Goal: Transaction & Acquisition: Book appointment/travel/reservation

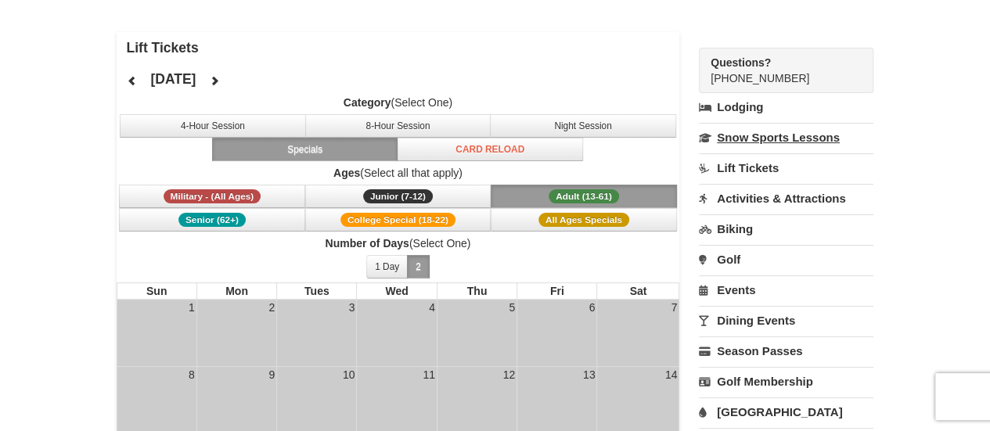
click at [753, 132] on link "Snow Sports Lessons" at bounding box center [786, 137] width 175 height 29
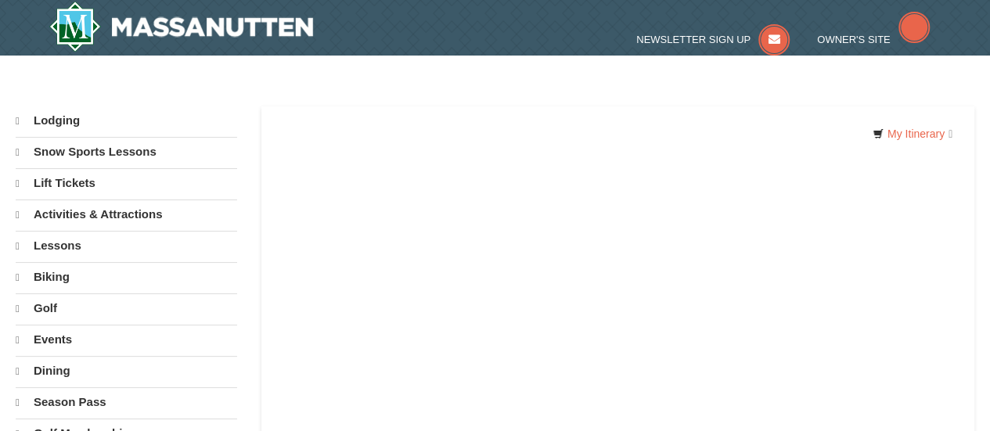
select select "10"
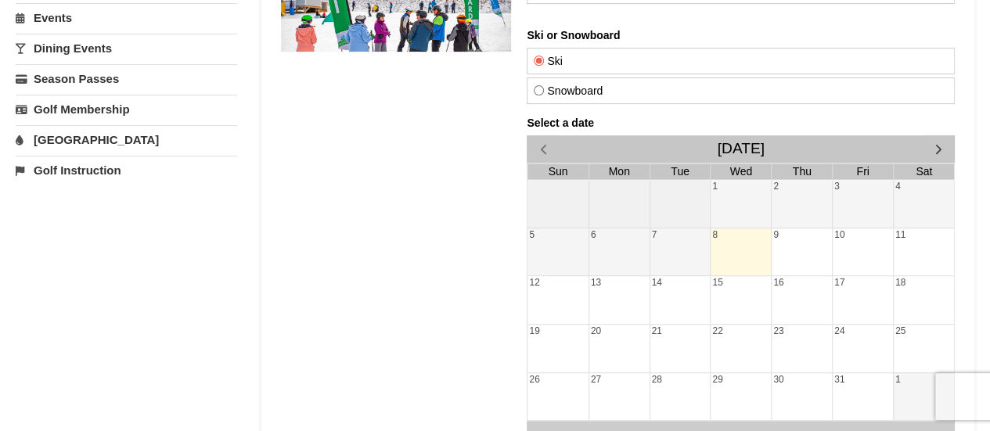
click at [734, 242] on div "8" at bounding box center [741, 253] width 60 height 48
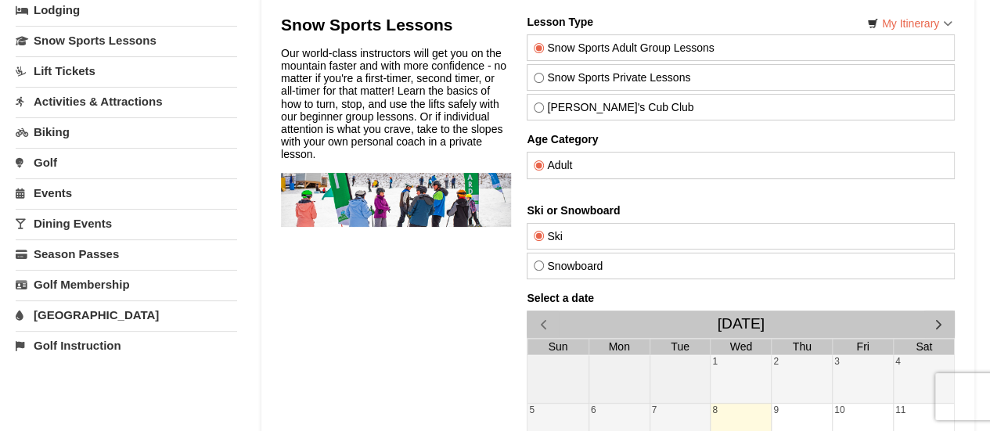
scroll to position [107, 0]
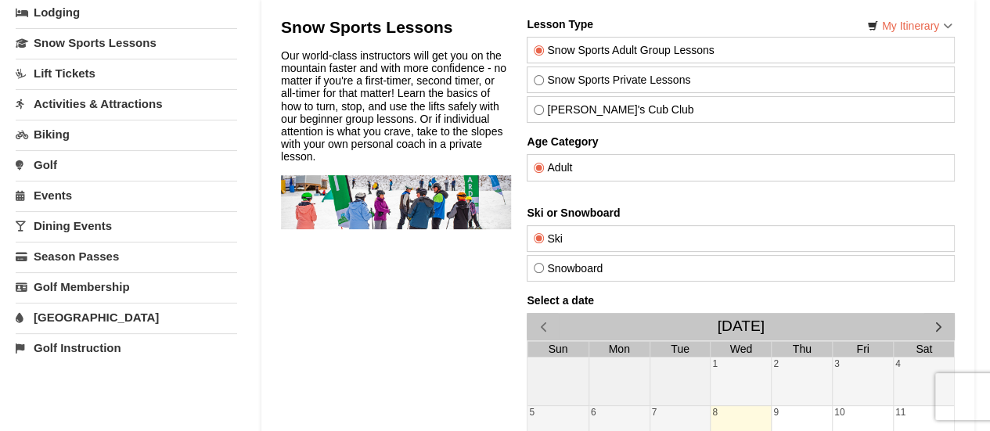
click at [575, 266] on label "Snowboard" at bounding box center [741, 268] width 414 height 13
click at [544, 266] on input "Snowboard" at bounding box center [539, 268] width 10 height 10
radio input "true"
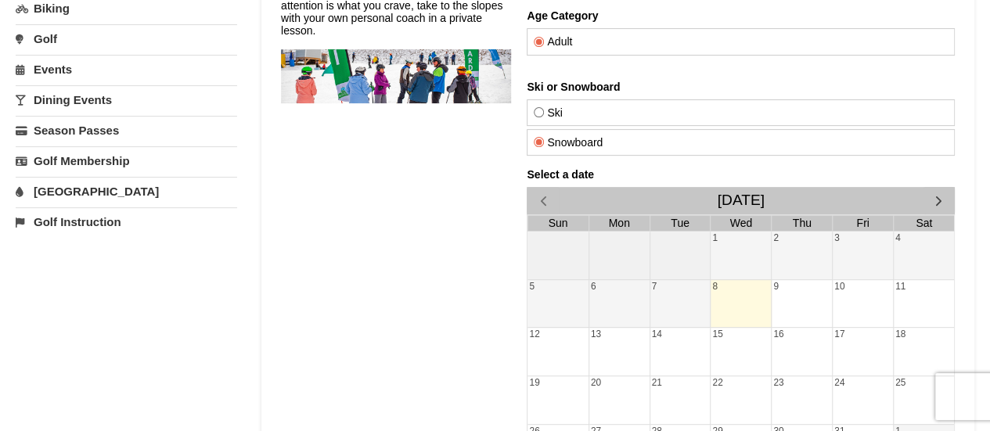
scroll to position [251, 0]
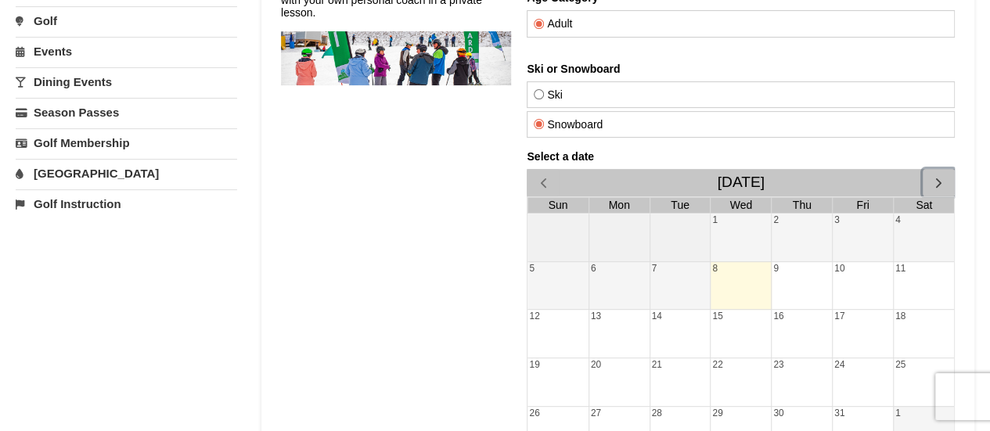
click at [937, 180] on span "button" at bounding box center [939, 183] width 16 height 16
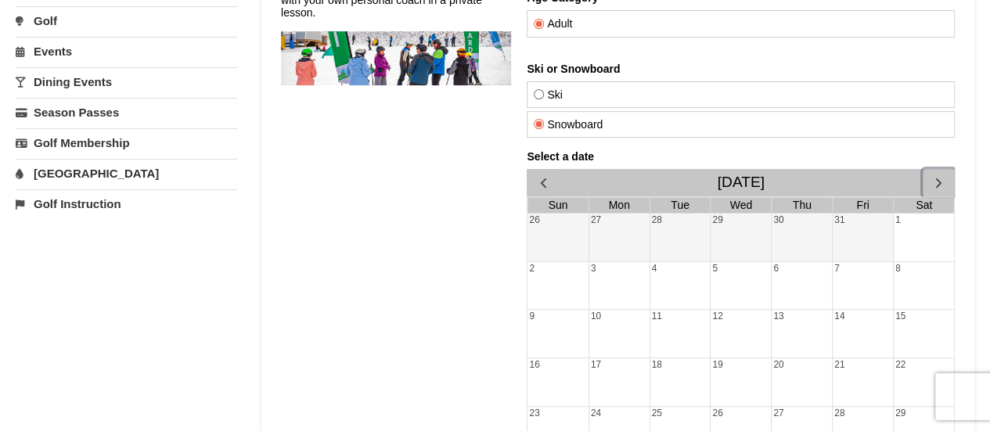
click at [937, 180] on span "button" at bounding box center [939, 183] width 16 height 16
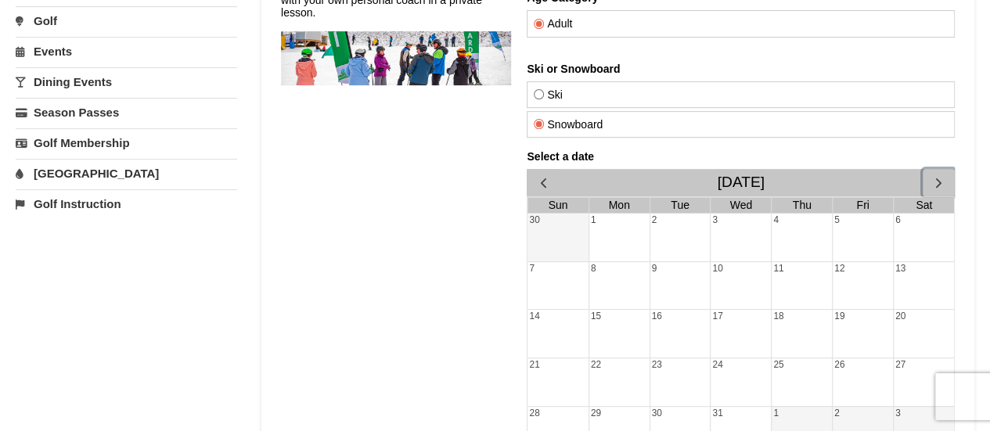
click at [937, 180] on span "button" at bounding box center [939, 183] width 16 height 16
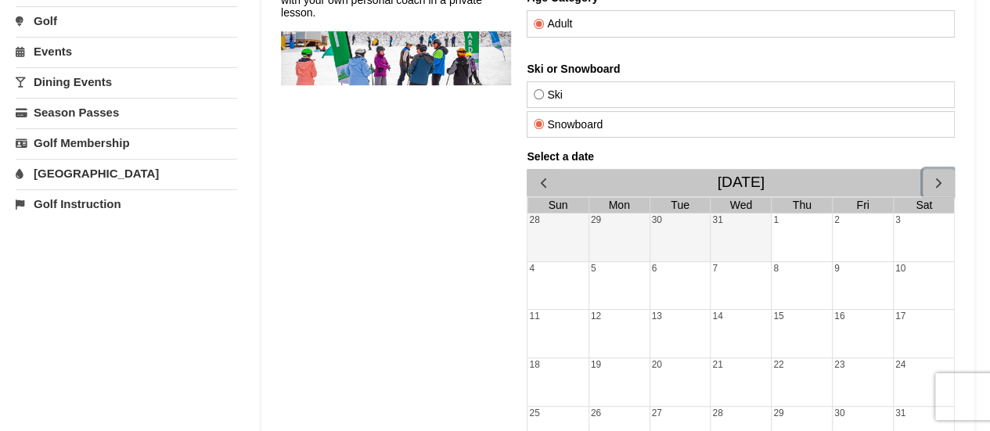
click at [937, 180] on span "button" at bounding box center [939, 183] width 16 height 16
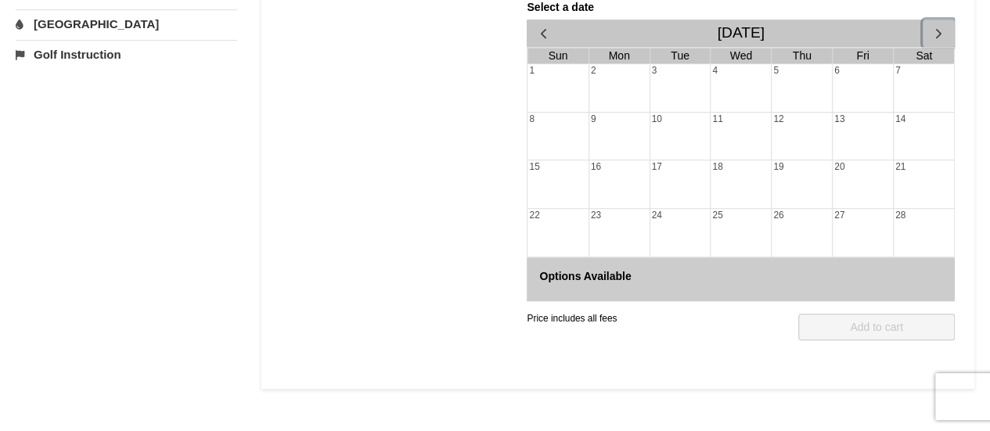
scroll to position [403, 0]
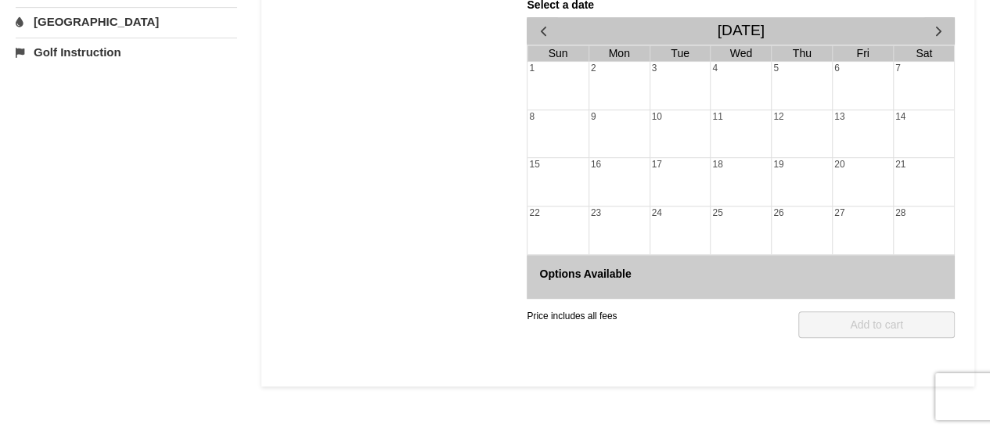
click at [624, 282] on div "Options Available" at bounding box center [741, 277] width 428 height 44
click at [614, 182] on div "16" at bounding box center [620, 182] width 60 height 48
